Goal: Information Seeking & Learning: Find specific page/section

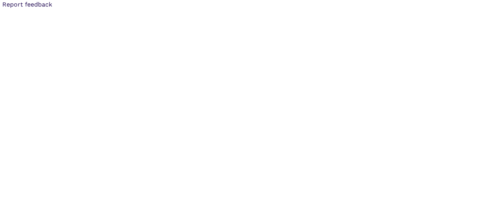
click at [51, 7] on button "Report feedback" at bounding box center [27, 4] width 54 height 9
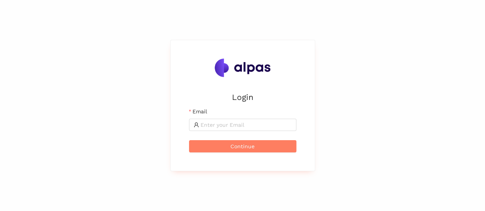
click at [236, 117] on div "Email" at bounding box center [242, 112] width 107 height 11
click at [238, 123] on input "Email" at bounding box center [245, 125] width 91 height 8
type input "[EMAIL_ADDRESS][DOMAIN_NAME]"
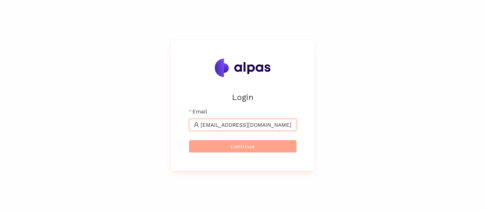
click at [247, 149] on span "Continue" at bounding box center [242, 146] width 24 height 8
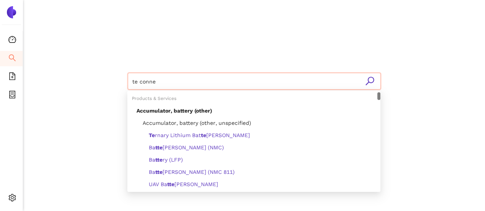
type input "te connec"
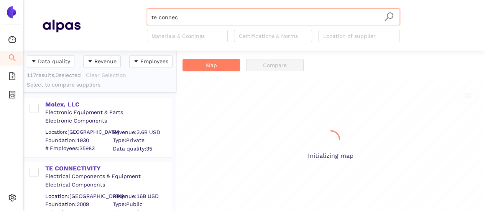
scroll to position [155, 147]
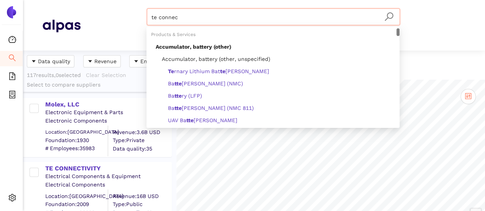
drag, startPoint x: 159, startPoint y: 16, endPoint x: 128, endPoint y: 3, distance: 33.3
click at [128, 3] on header "te connec Materials & Coatings Certifications & Norms Location of supplier" at bounding box center [254, 25] width 462 height 51
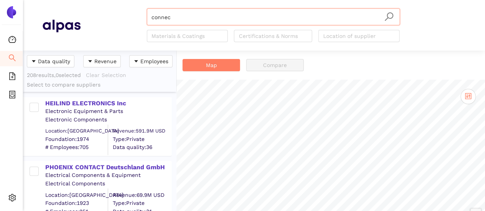
scroll to position [383, 0]
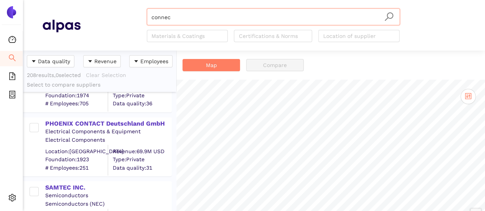
drag, startPoint x: 177, startPoint y: 17, endPoint x: 108, endPoint y: -2, distance: 71.7
click at [108, 0] on html "Dashboard Search eSourcing Templates eSourcing Projects Settings connec Materia…" at bounding box center [242, 105] width 485 height 211
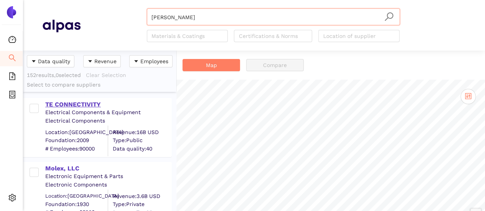
type input "TE CONN"
click at [89, 104] on div "TE CONNECTIVITY" at bounding box center [108, 104] width 126 height 8
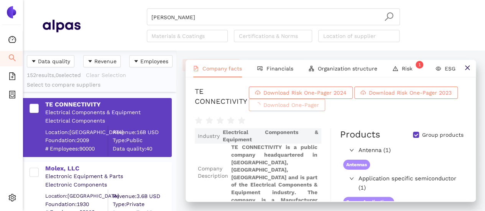
scroll to position [115, 0]
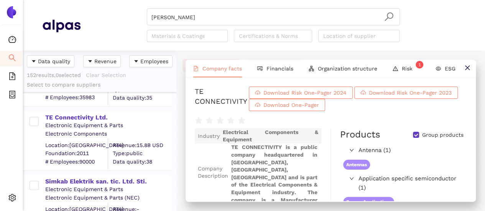
drag, startPoint x: 92, startPoint y: 117, endPoint x: 97, endPoint y: 123, distance: 7.6
click at [92, 117] on div "TE Connectivity Ltd." at bounding box center [108, 117] width 126 height 8
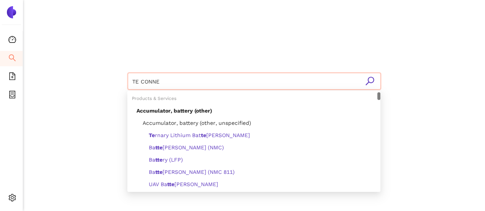
type input "TE CONNEC"
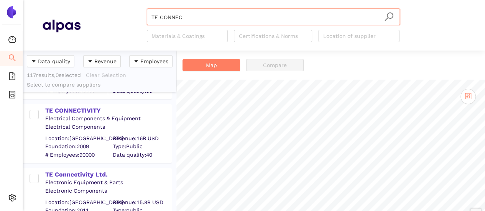
scroll to position [73, 0]
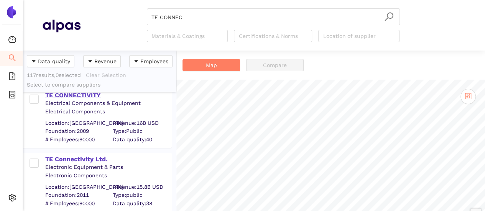
click at [87, 95] on div "TE CONNECTIVITY" at bounding box center [108, 95] width 126 height 8
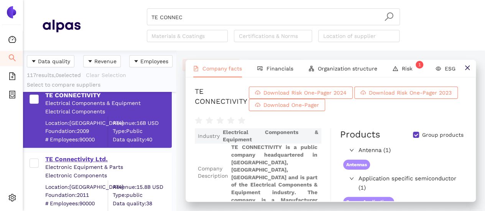
click at [62, 161] on div "TE Connectivity Ltd." at bounding box center [108, 159] width 126 height 8
